Goal: Navigation & Orientation: Go to known website

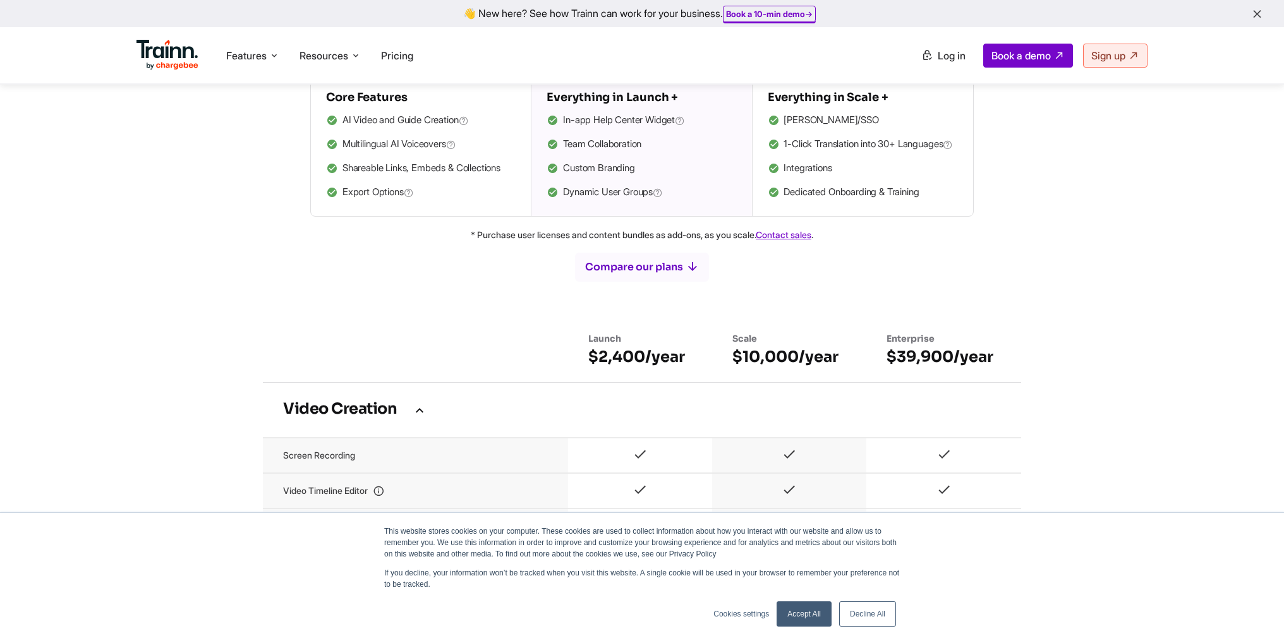
scroll to position [1137, 0]
